Goal: Understand process/instructions: Learn how to perform a task or action

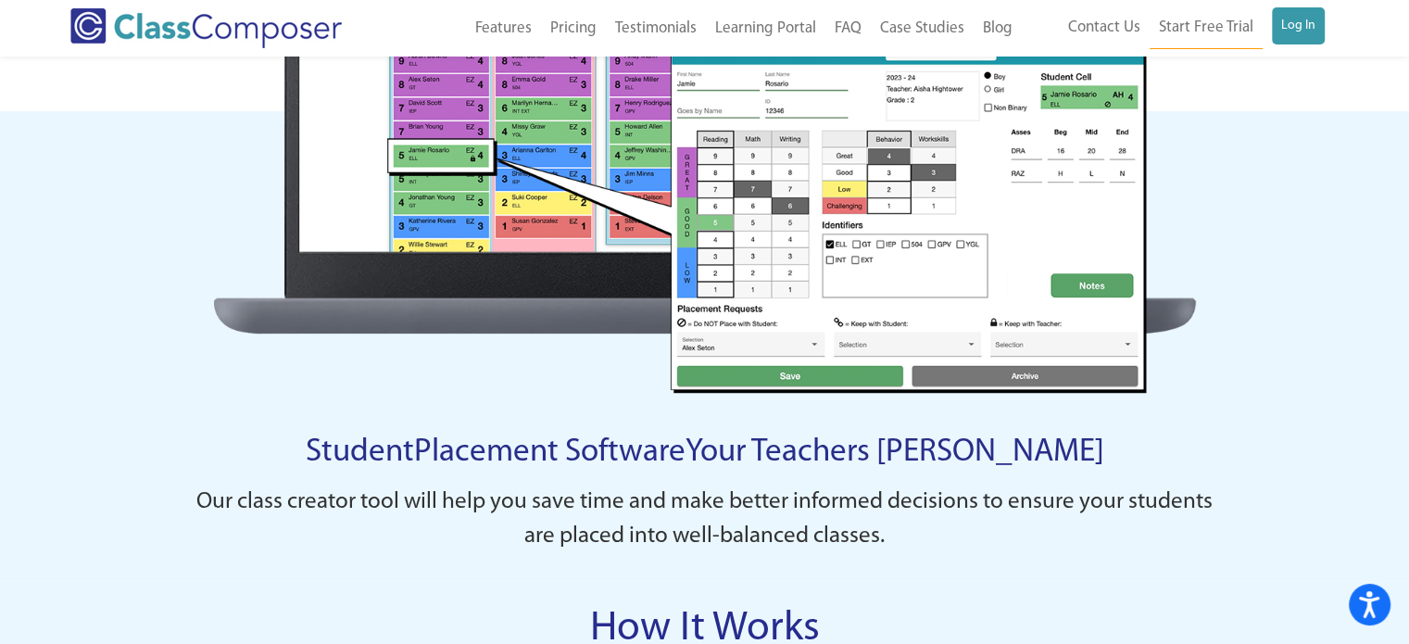
scroll to position [1647, 0]
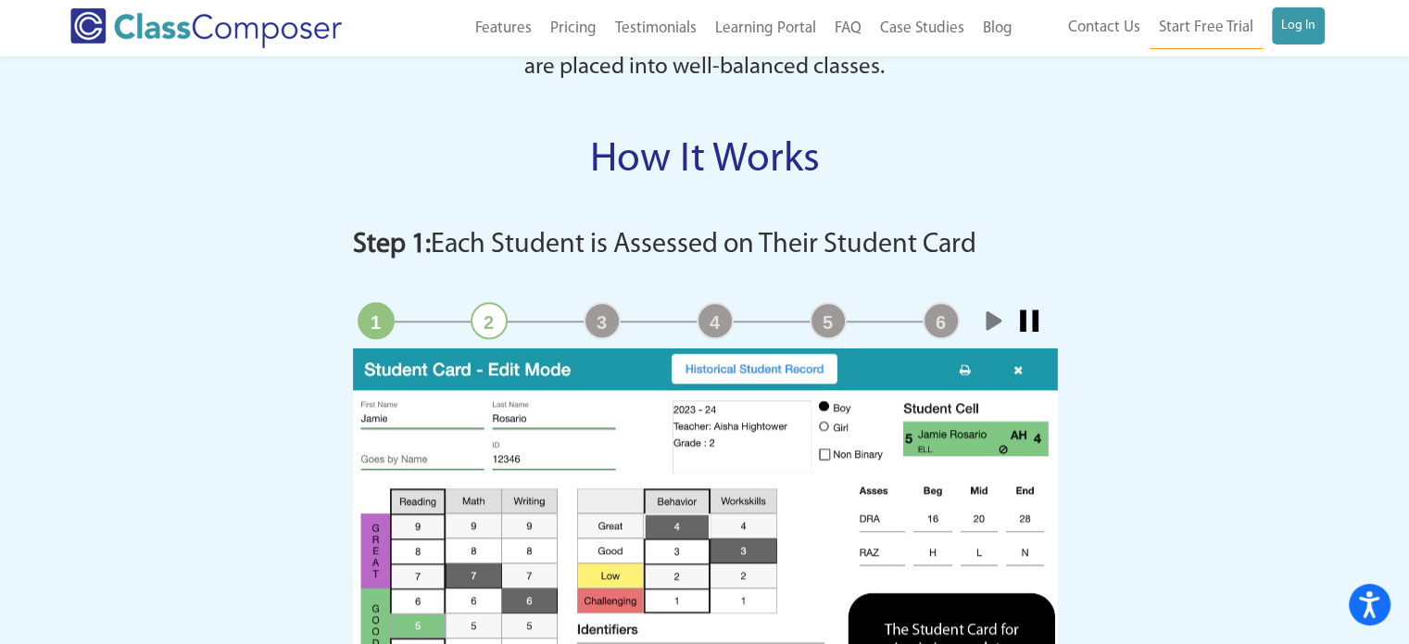
click at [994, 311] on link "Start" at bounding box center [991, 320] width 37 height 37
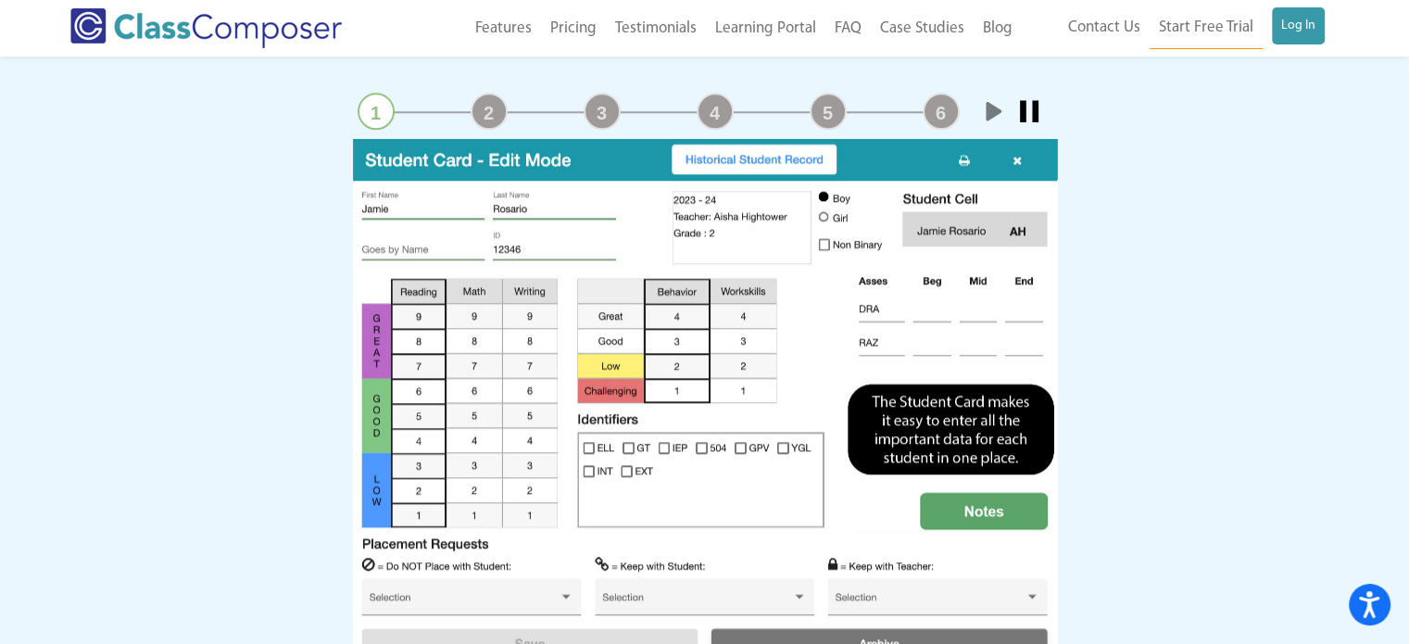
scroll to position [1858, 0]
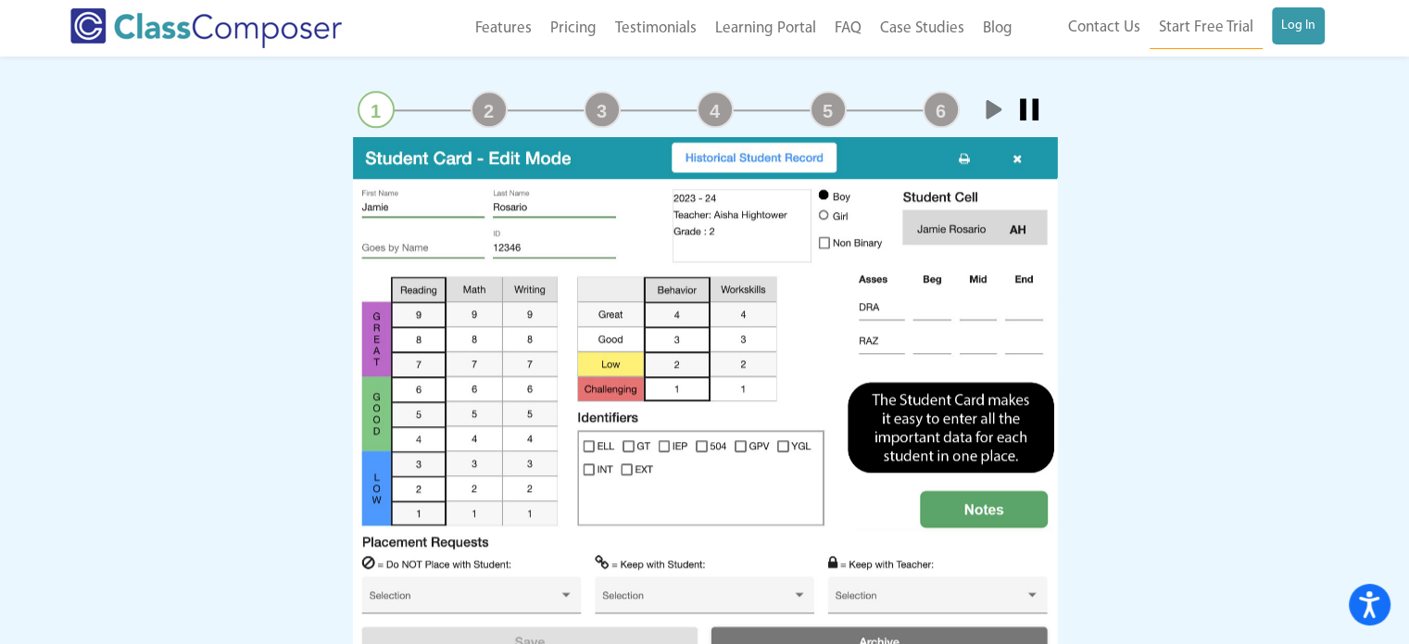
click at [1022, 114] on link "Stop" at bounding box center [1028, 109] width 37 height 37
click at [389, 107] on link "1" at bounding box center [375, 109] width 37 height 37
click at [489, 105] on link "2" at bounding box center [488, 109] width 37 height 37
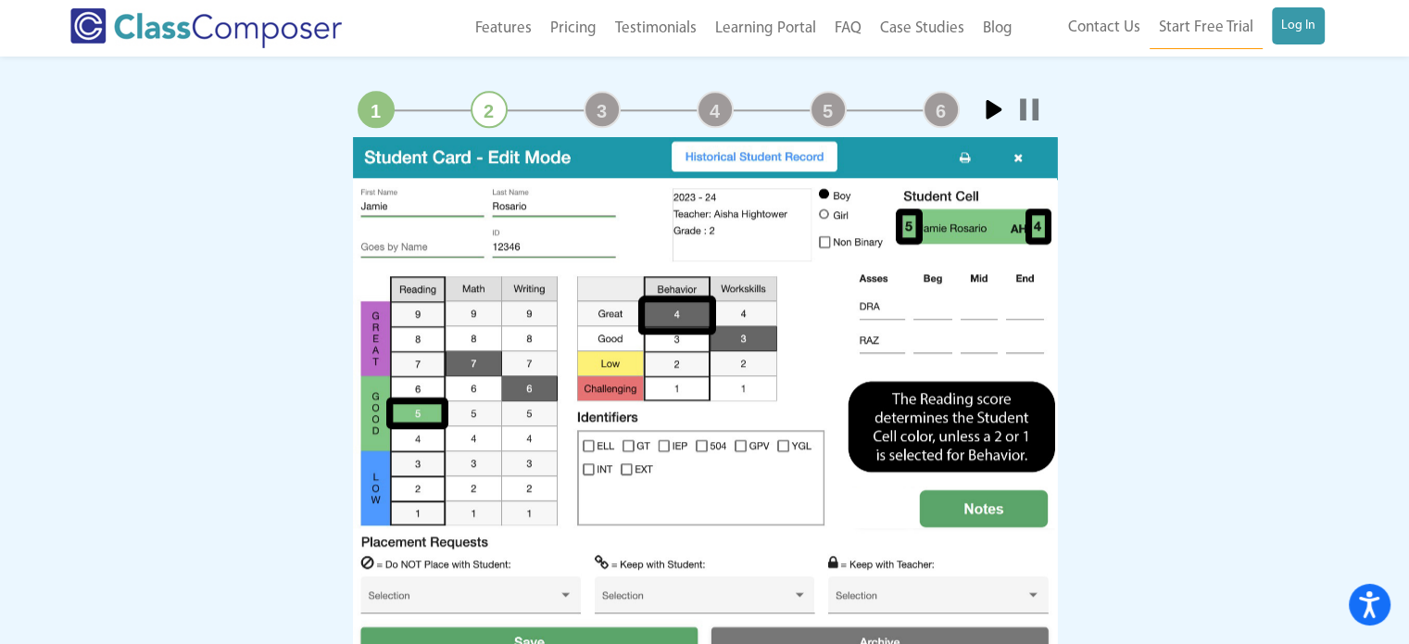
click at [364, 107] on link "1" at bounding box center [375, 109] width 37 height 37
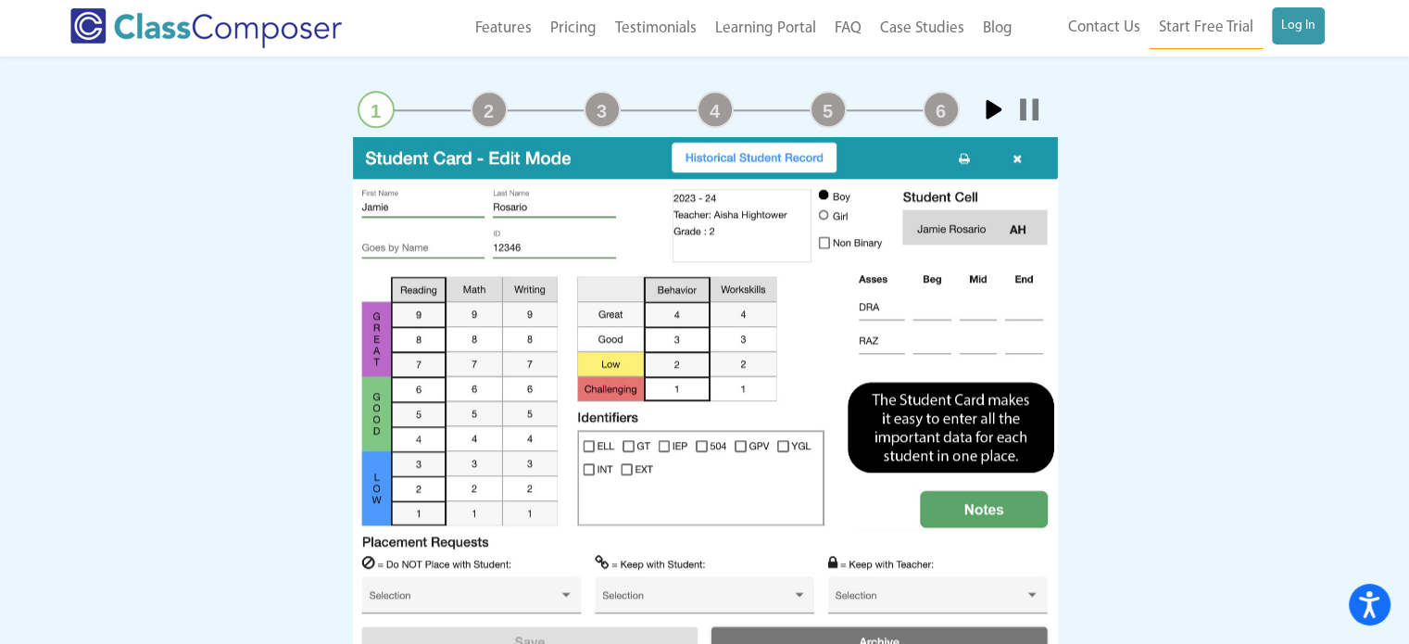
click at [484, 96] on link "2" at bounding box center [488, 109] width 37 height 37
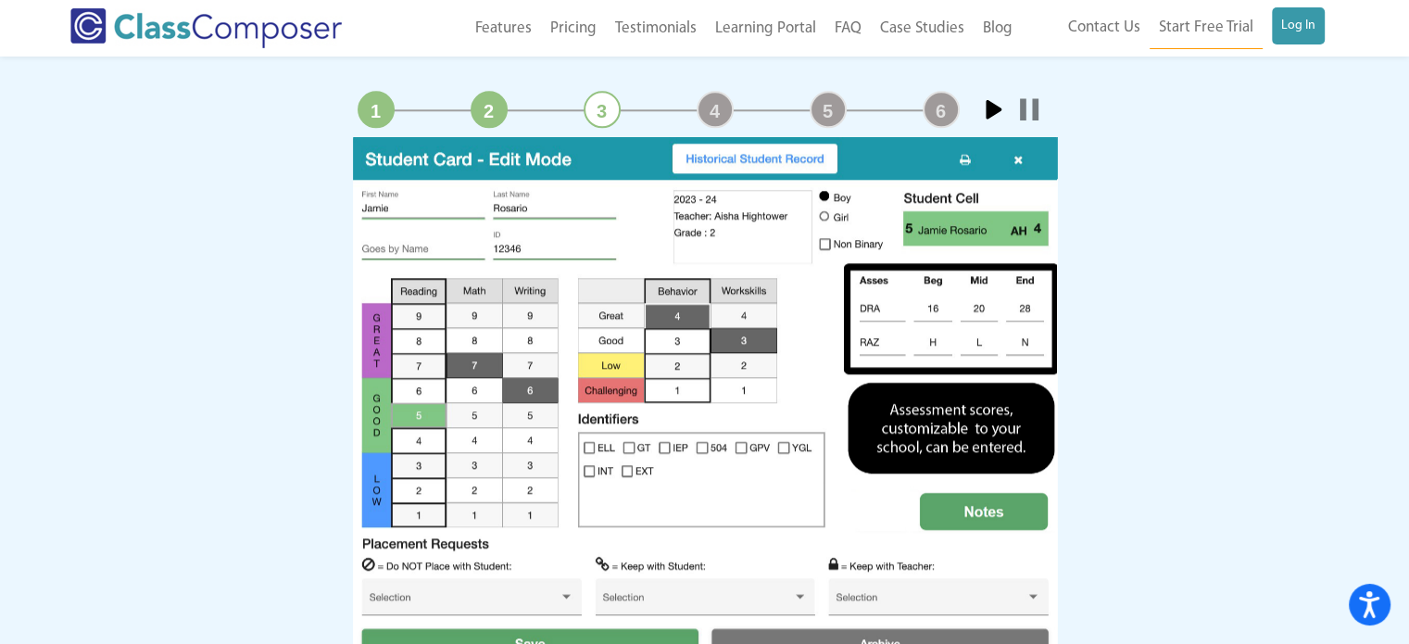
click at [717, 107] on link "4" at bounding box center [714, 109] width 37 height 37
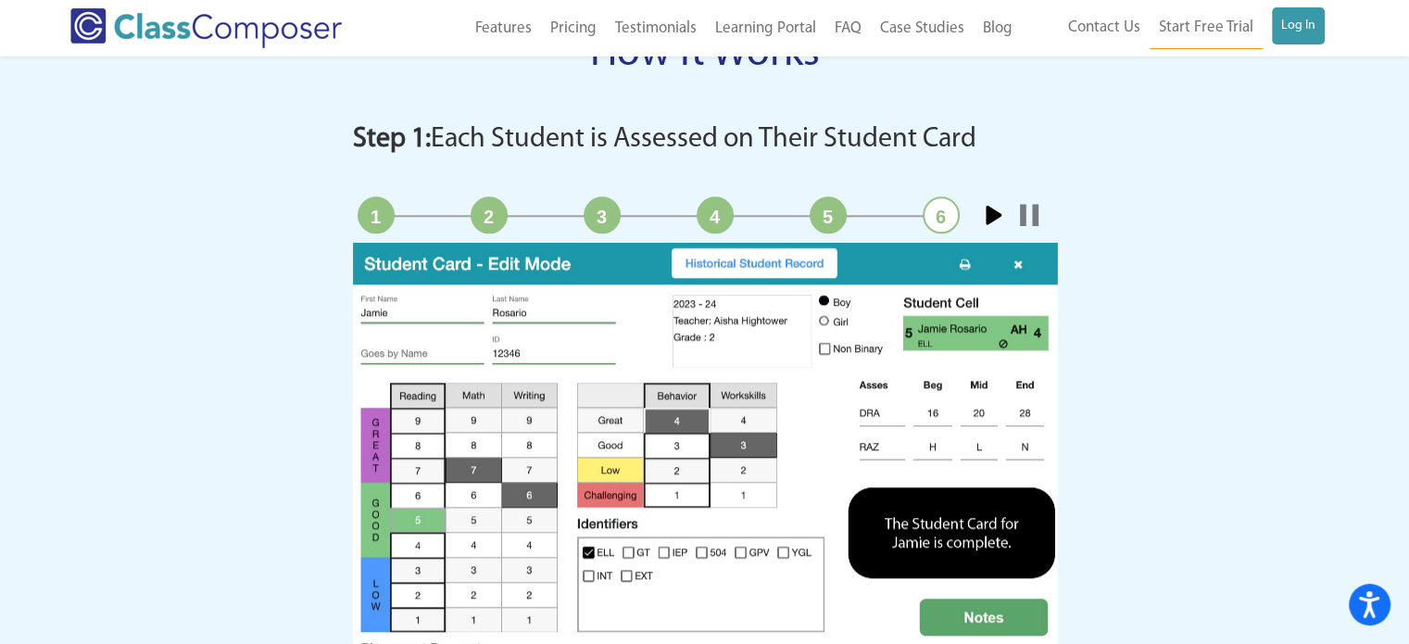
scroll to position [1745, 0]
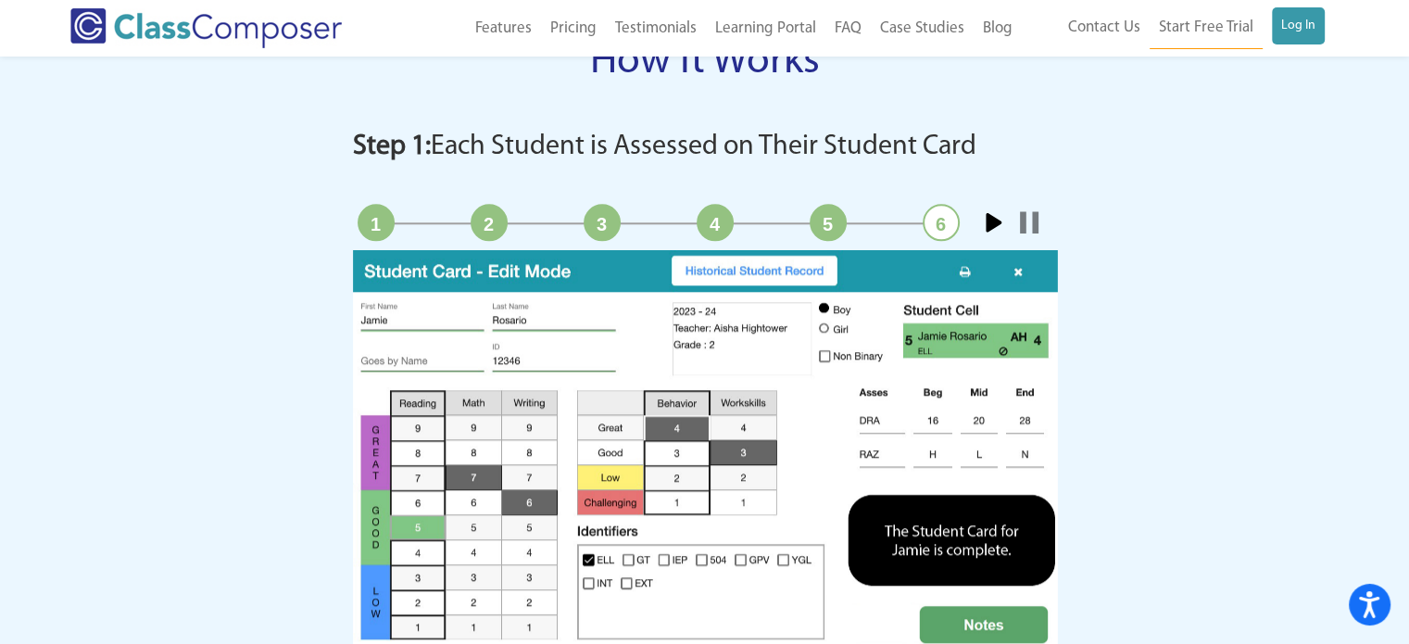
click at [815, 214] on link "5" at bounding box center [827, 222] width 37 height 37
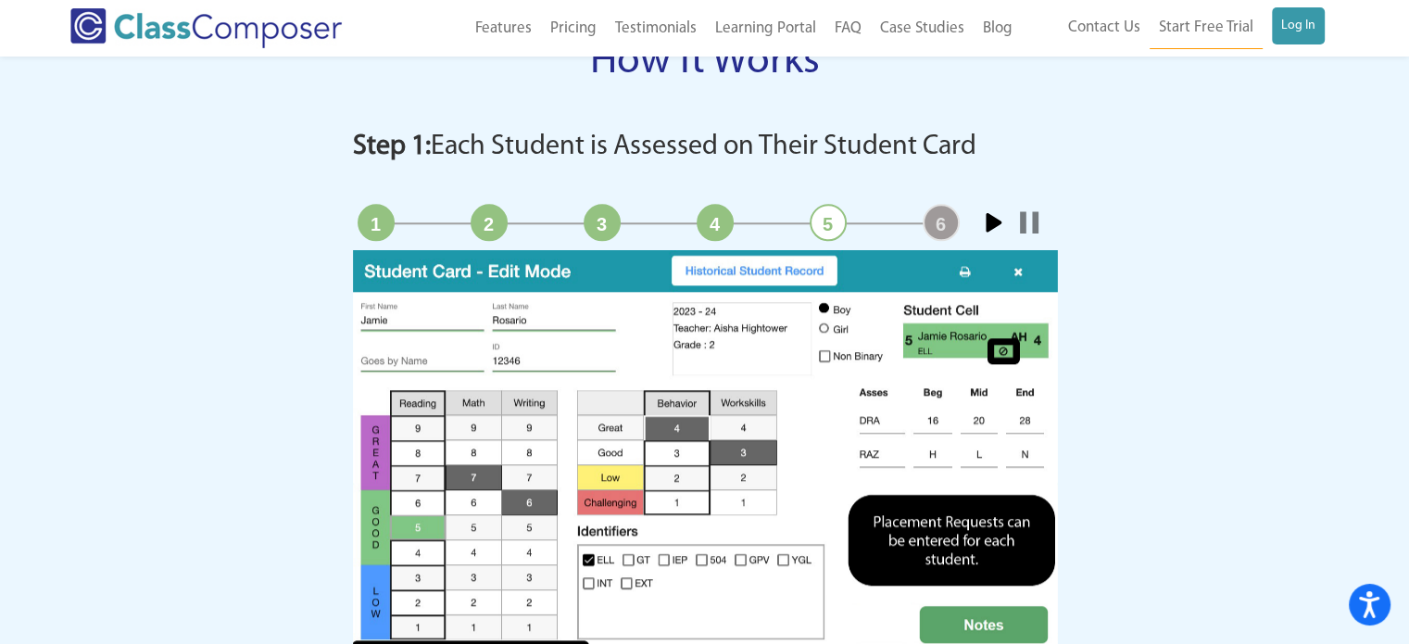
click at [930, 227] on link "6" at bounding box center [940, 222] width 37 height 37
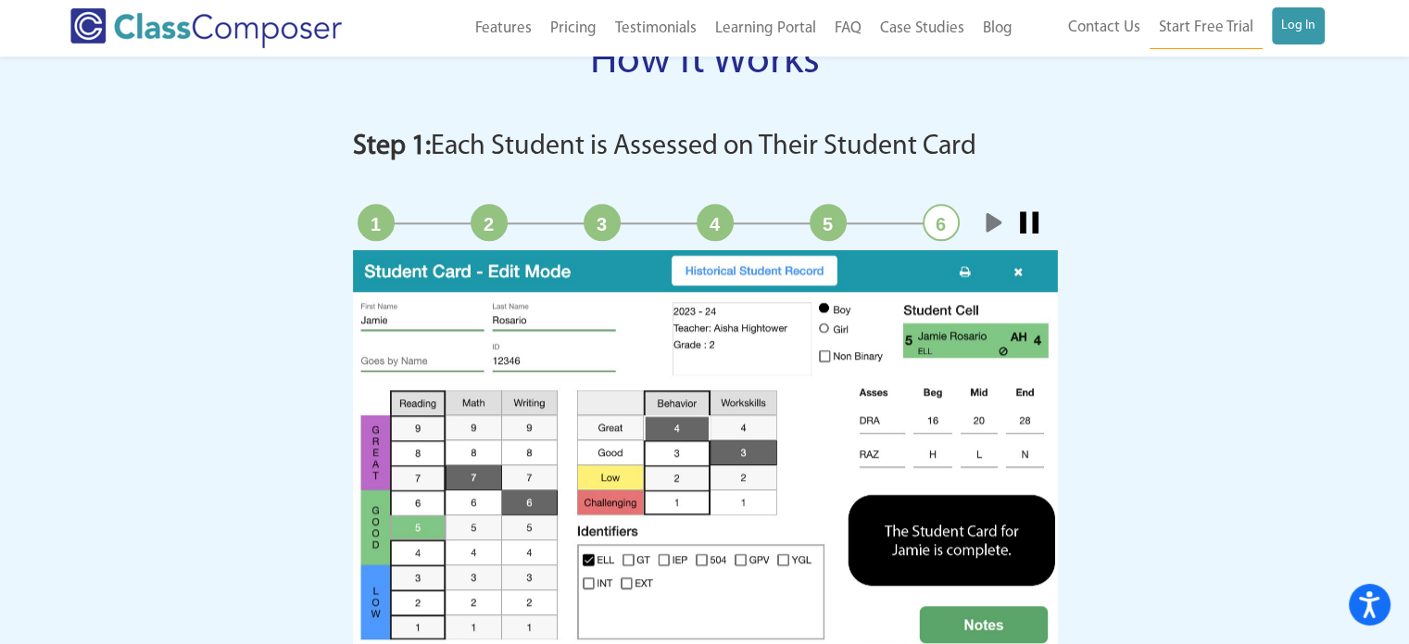
click at [817, 214] on link "5" at bounding box center [827, 222] width 37 height 37
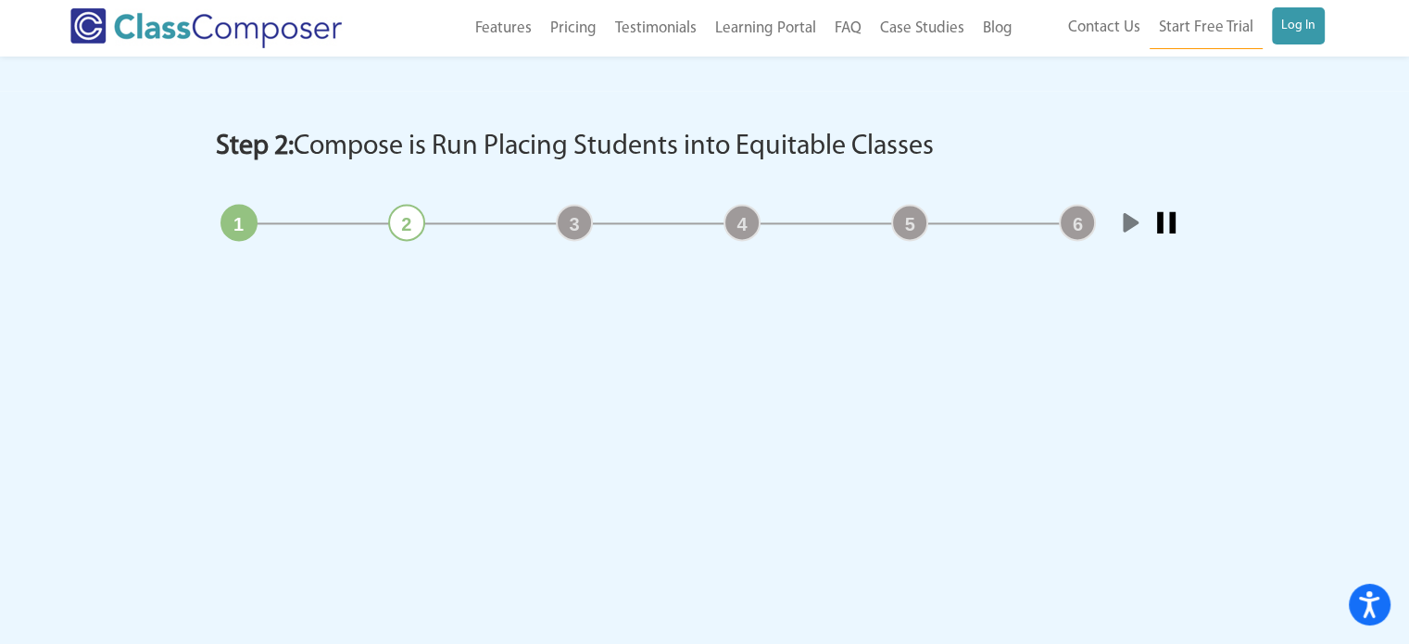
scroll to position [2536, 0]
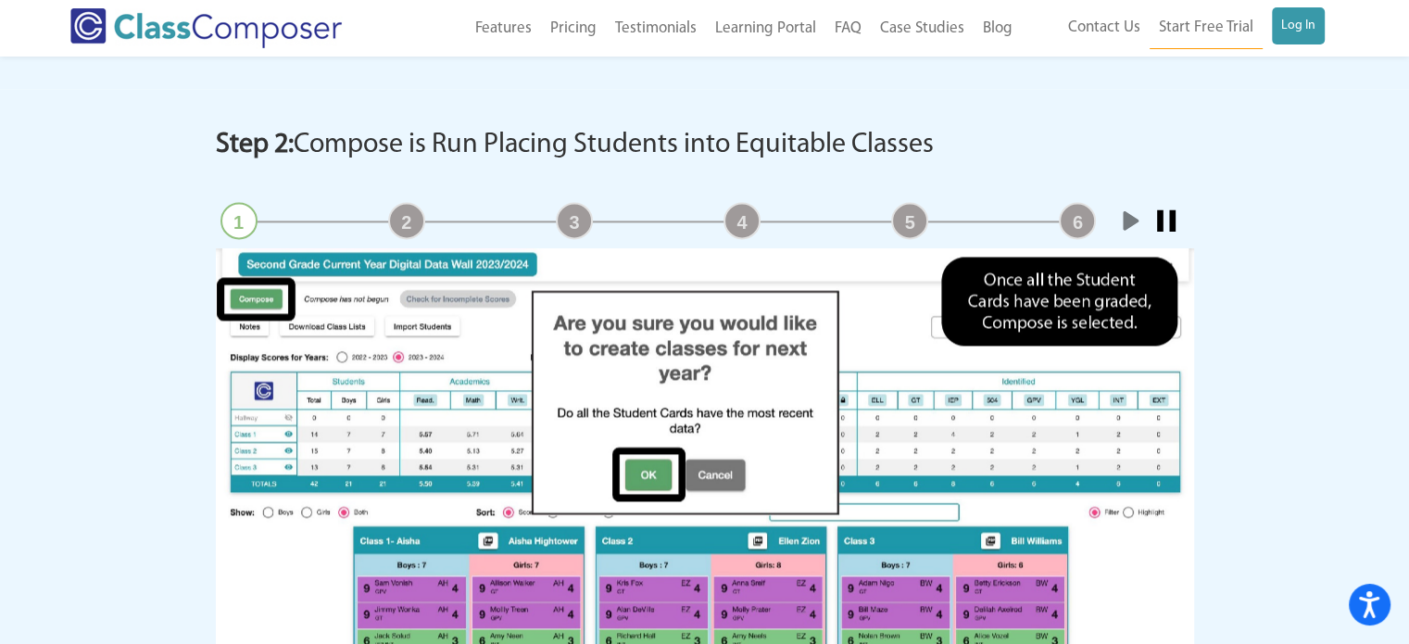
click at [392, 229] on link "2" at bounding box center [406, 220] width 37 height 37
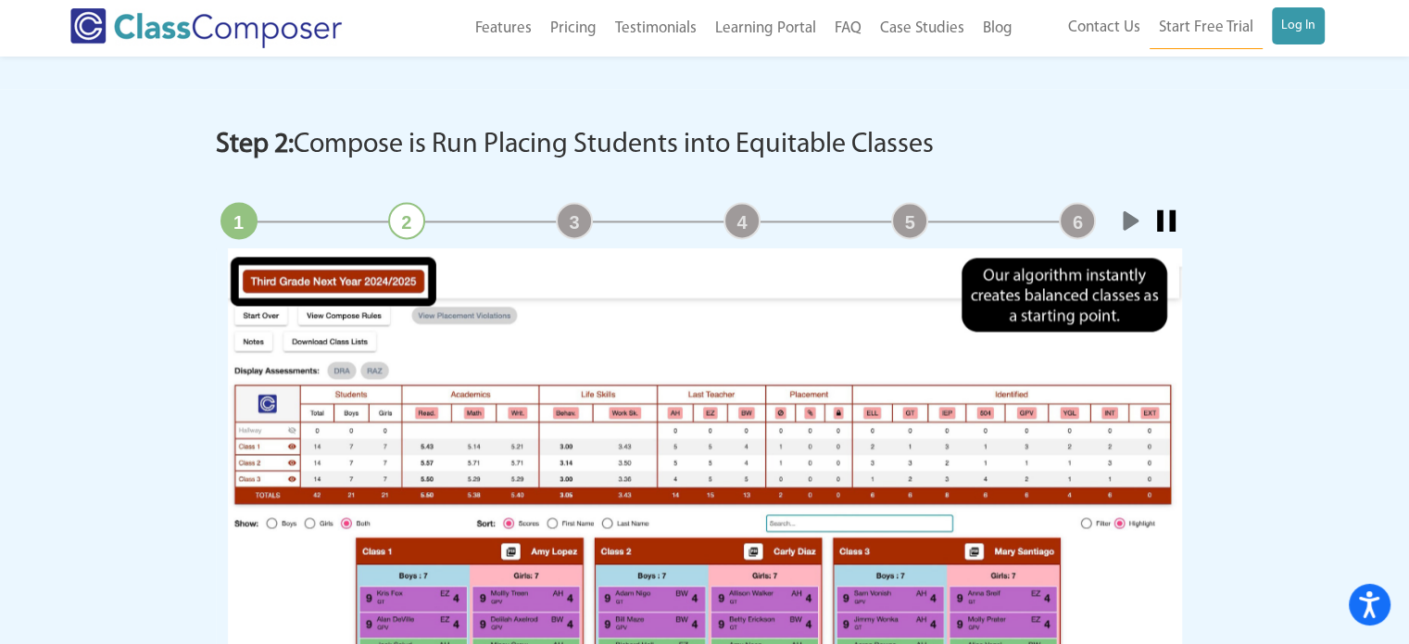
click at [578, 218] on link "3" at bounding box center [574, 220] width 37 height 37
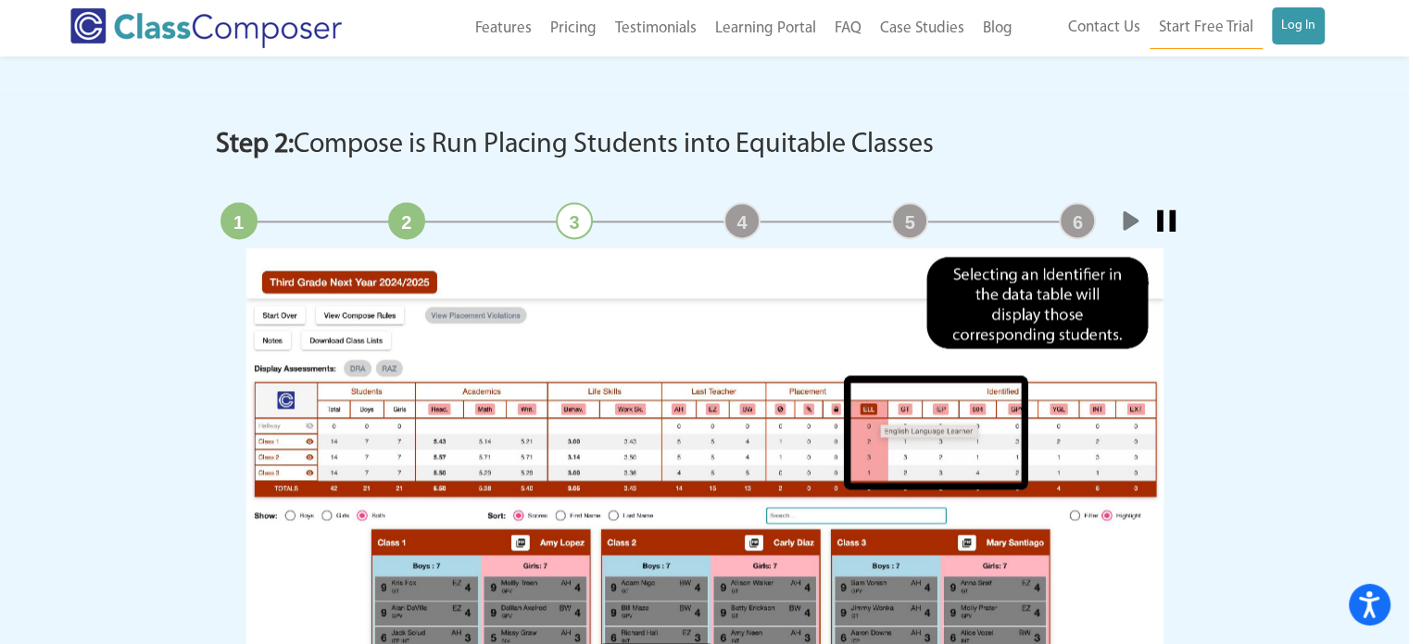
click at [721, 215] on div "4" at bounding box center [742, 220] width 46 height 37
click at [738, 215] on link "4" at bounding box center [741, 220] width 37 height 37
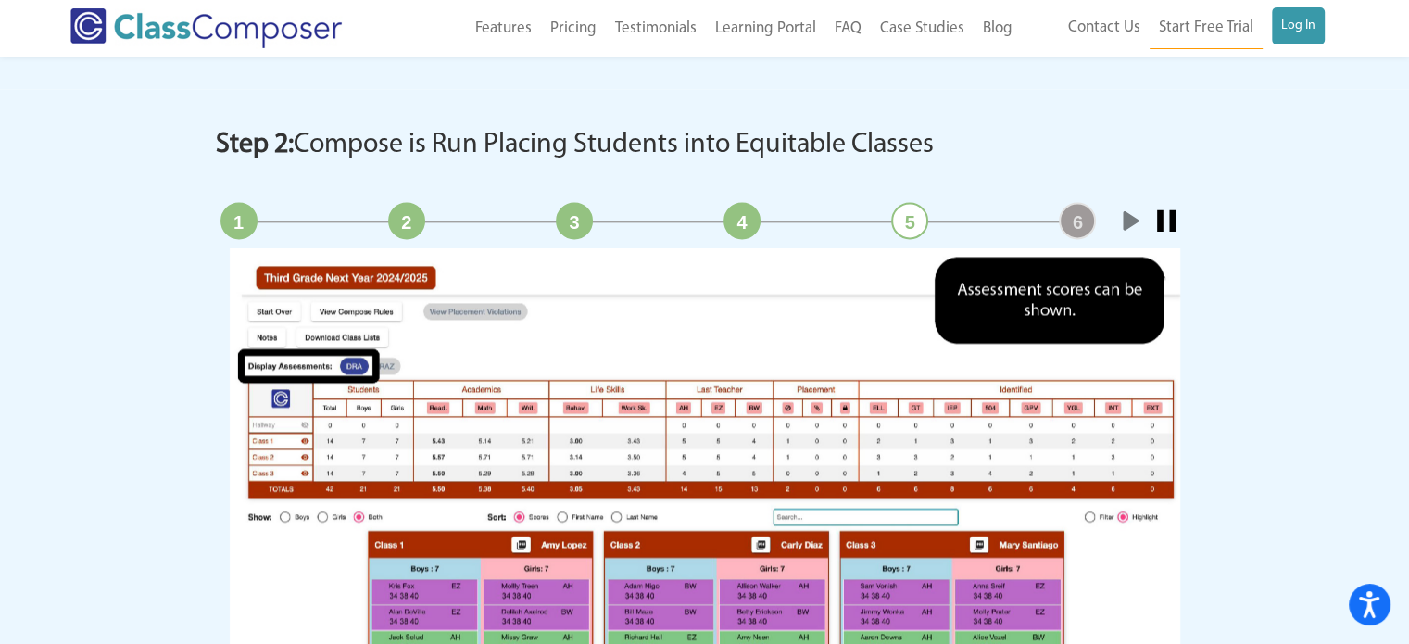
click at [904, 211] on div "5" at bounding box center [909, 220] width 46 height 37
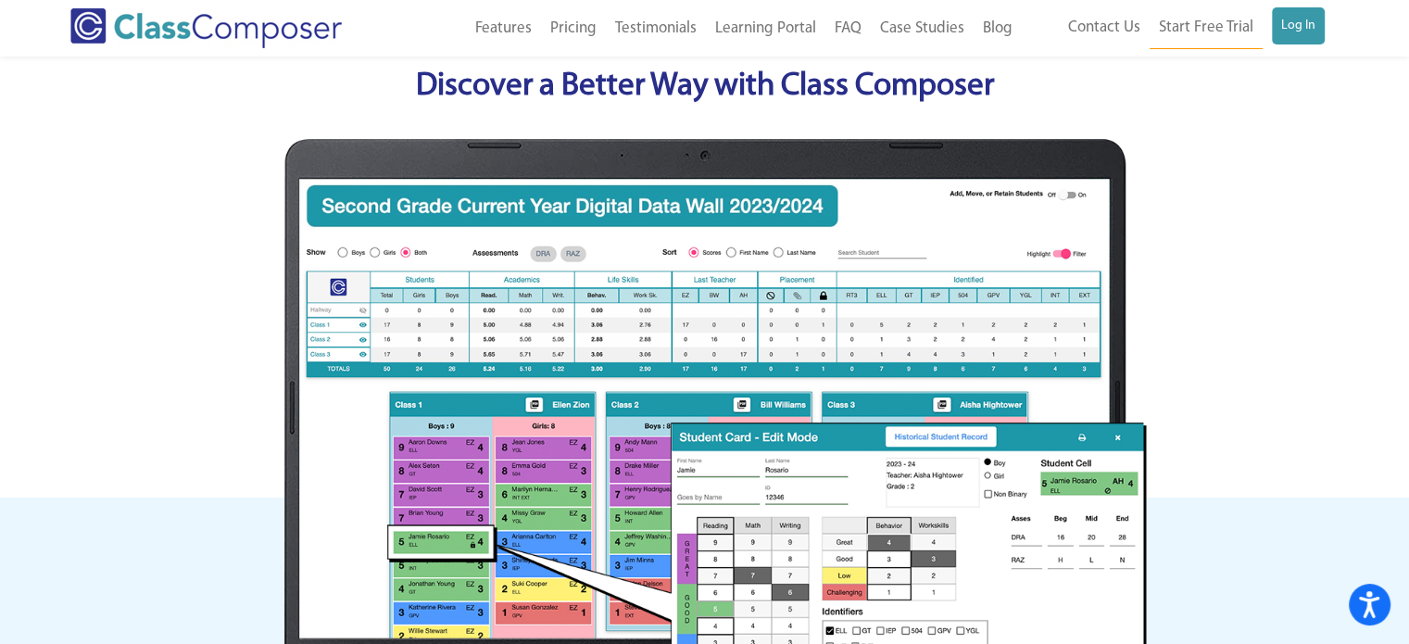
scroll to position [793, 0]
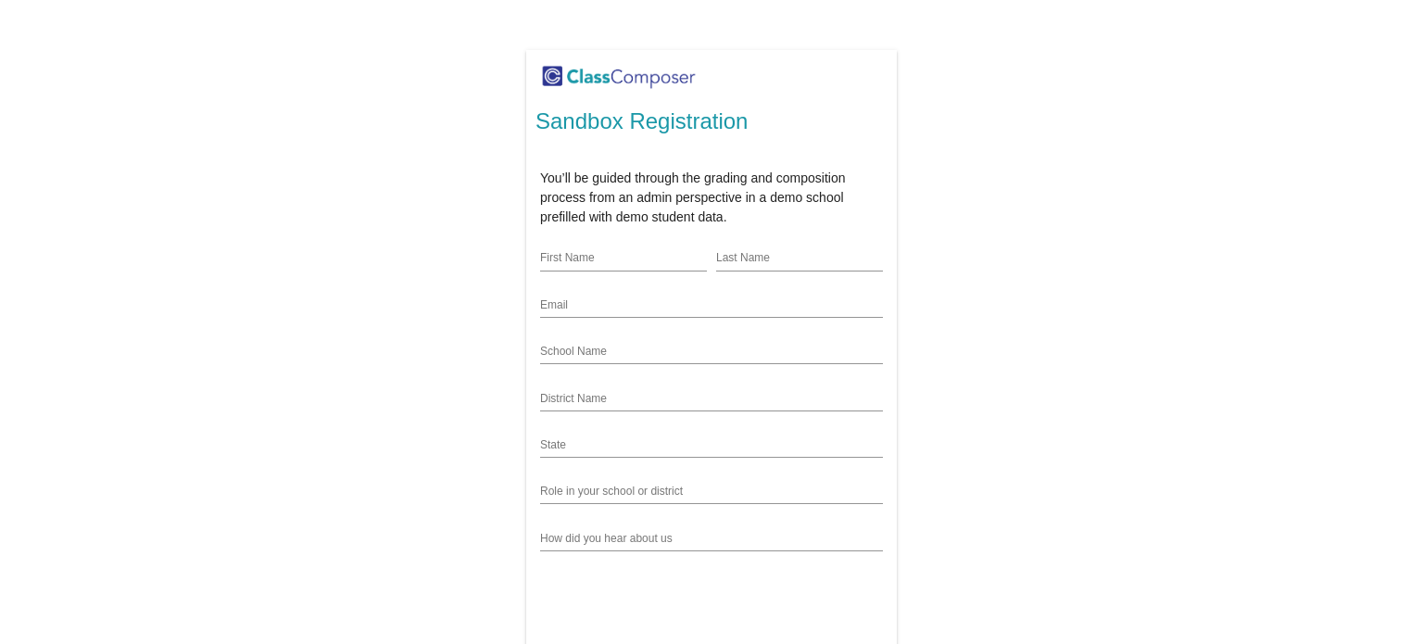
scroll to position [96, 0]
